Goal: Find specific page/section: Find specific page/section

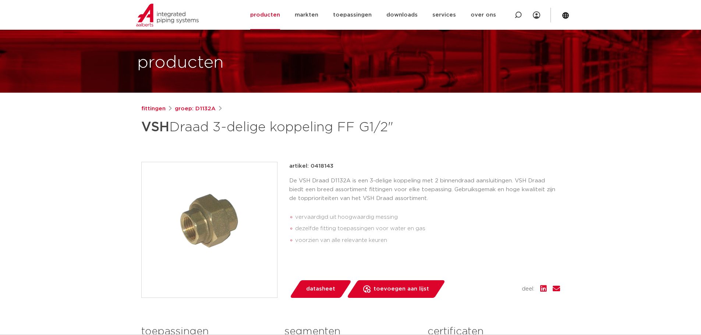
scroll to position [37, 0]
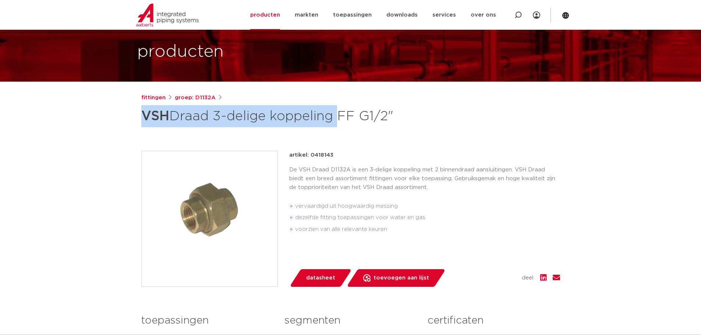
drag, startPoint x: 143, startPoint y: 115, endPoint x: 335, endPoint y: 125, distance: 192.0
click at [335, 125] on h1 "VSH Draad 3-delige koppeling FF G1/2"" at bounding box center [279, 116] width 276 height 22
copy h1 "VSH Draad 3-delige koppeling"
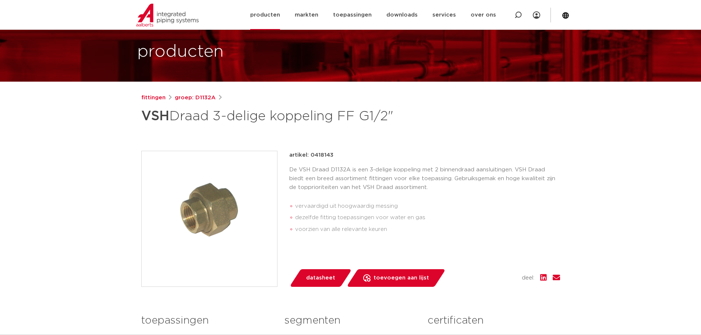
click at [516, 18] on icon at bounding box center [517, 14] width 7 height 7
paste input "VSH Draad 3-delige koppeling"
click at [441, 18] on input "VSH Draad 3-delige koppeling" at bounding box center [412, 14] width 231 height 15
type input "VSH Draad 3-delige koppeling"
click button "Zoeken" at bounding box center [0, 0] width 0 height 0
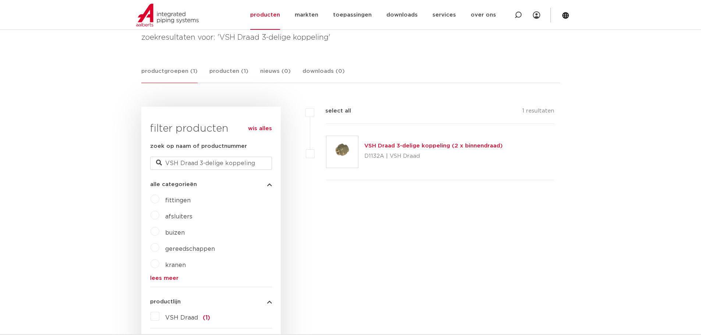
click at [459, 145] on link "VSH Draad 3-delige koppeling (2 x binnendraad)" at bounding box center [433, 146] width 138 height 6
